Goal: Task Accomplishment & Management: Manage account settings

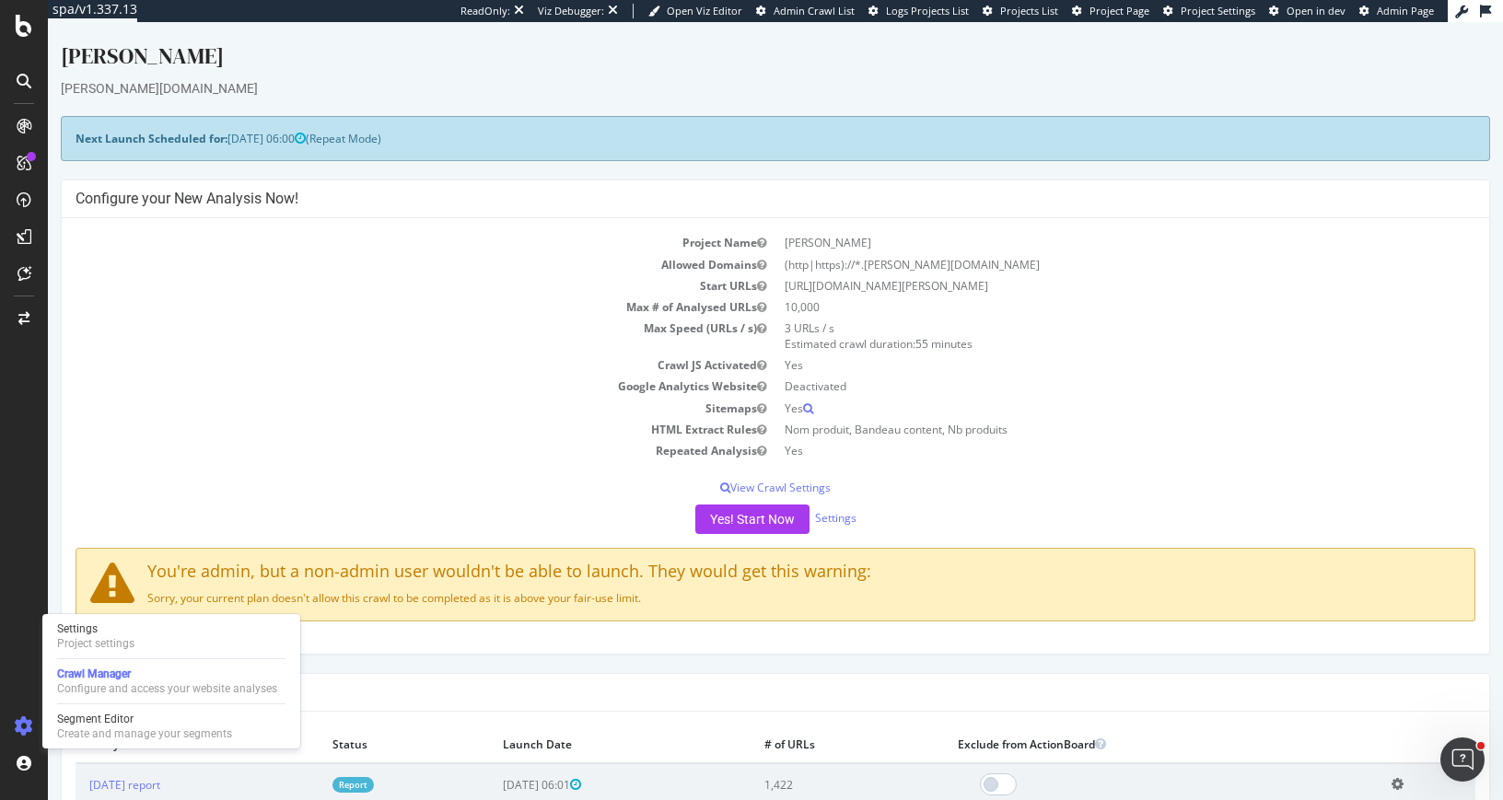
click at [28, 726] on icon at bounding box center [24, 726] width 18 height 18
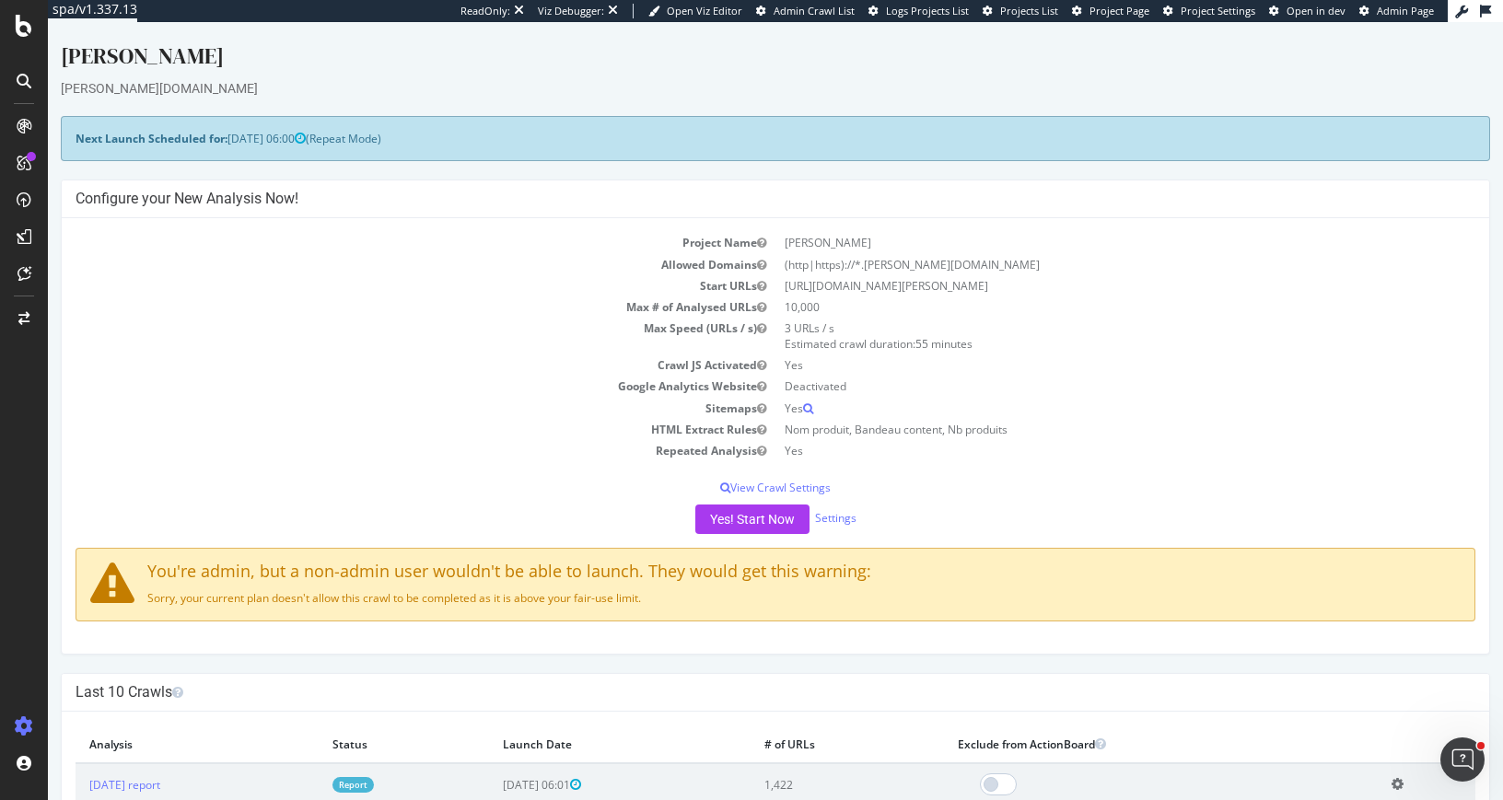
click at [29, 723] on icon at bounding box center [24, 726] width 18 height 18
click at [131, 658] on div "Profile" at bounding box center [132, 662] width 165 height 26
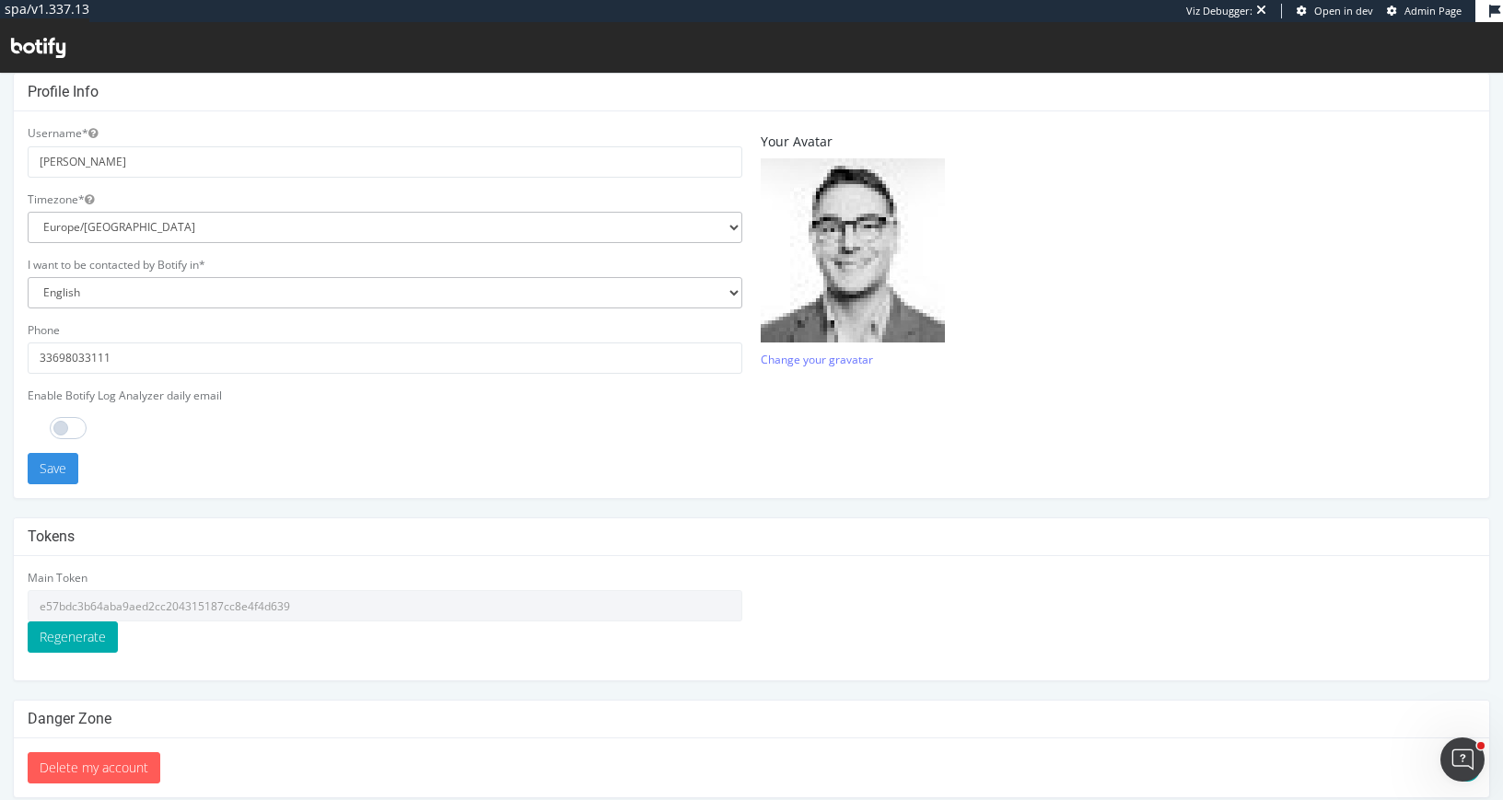
scroll to position [432, 0]
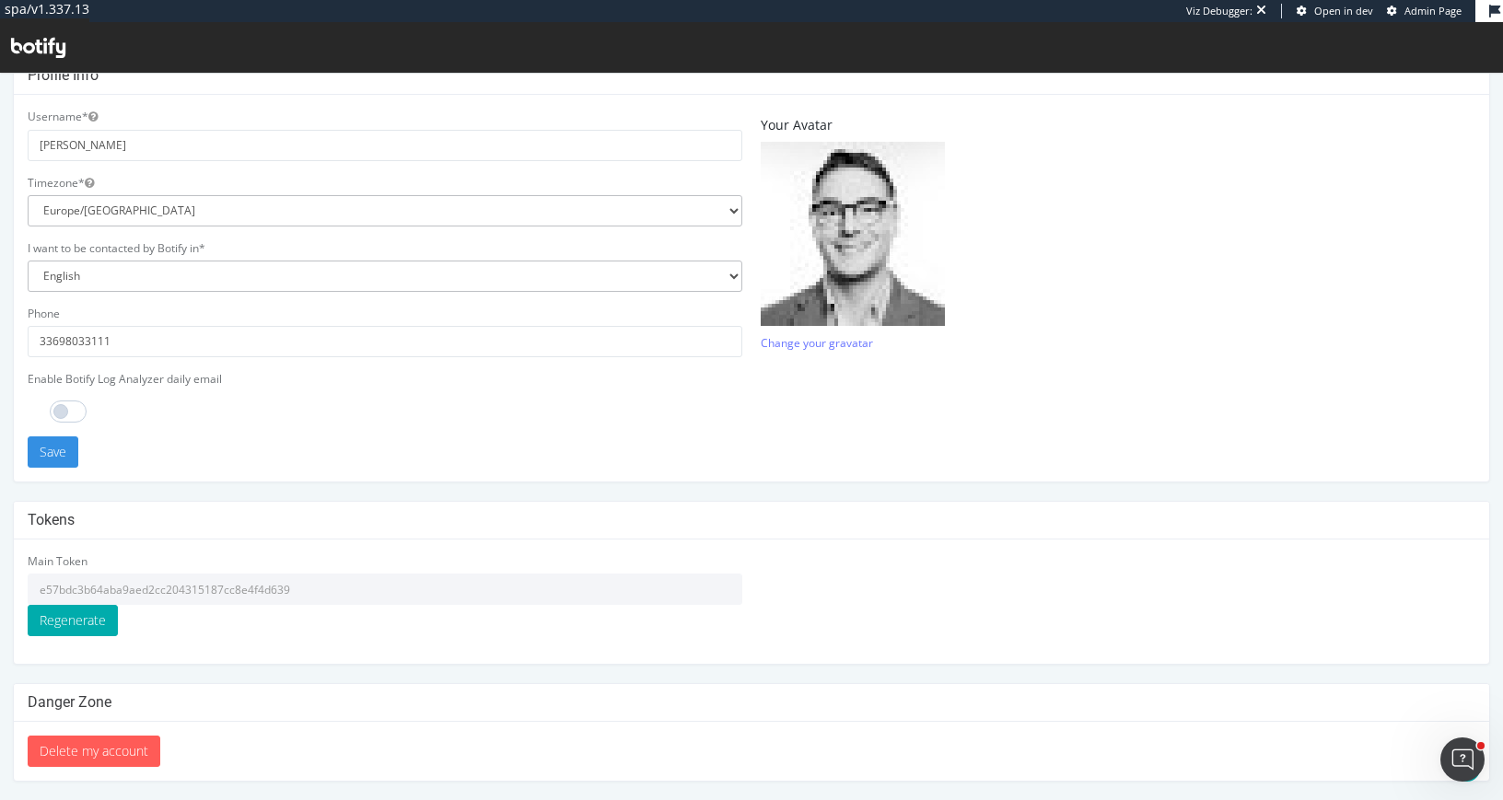
click at [239, 588] on input "e57bdc3b64aba9aed2cc204315187cc8e4f4d639" at bounding box center [385, 589] width 715 height 31
